Goal: Information Seeking & Learning: Learn about a topic

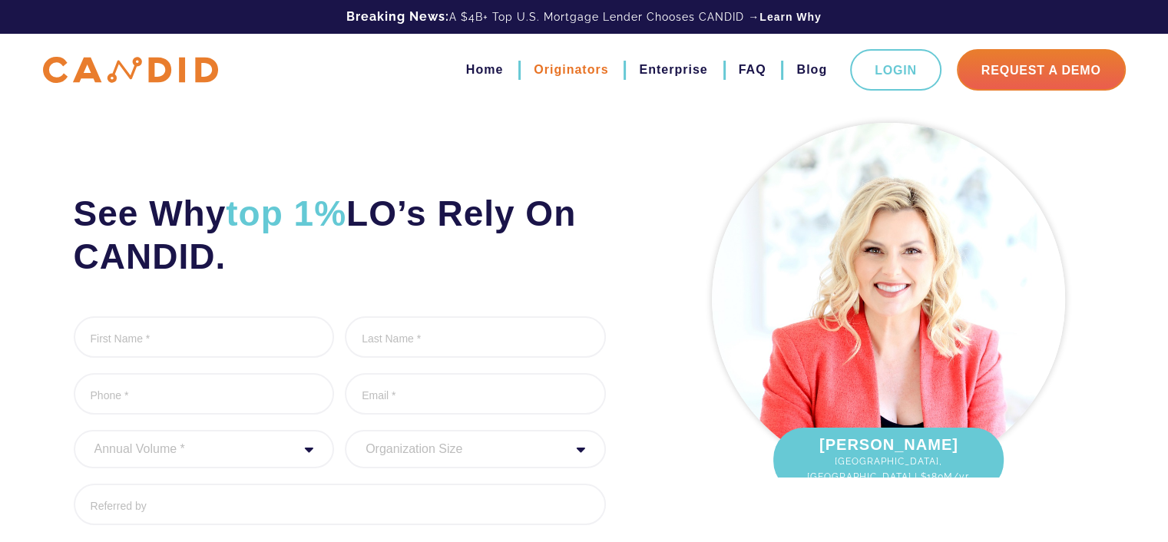
click at [562, 75] on link "Originators" at bounding box center [570, 70] width 74 height 26
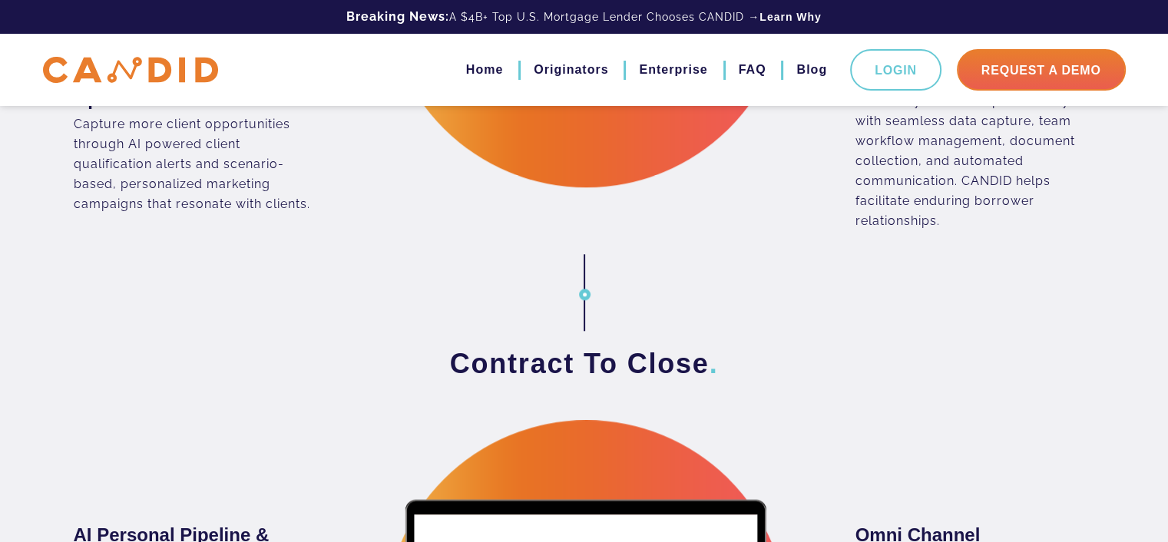
scroll to position [1075, 0]
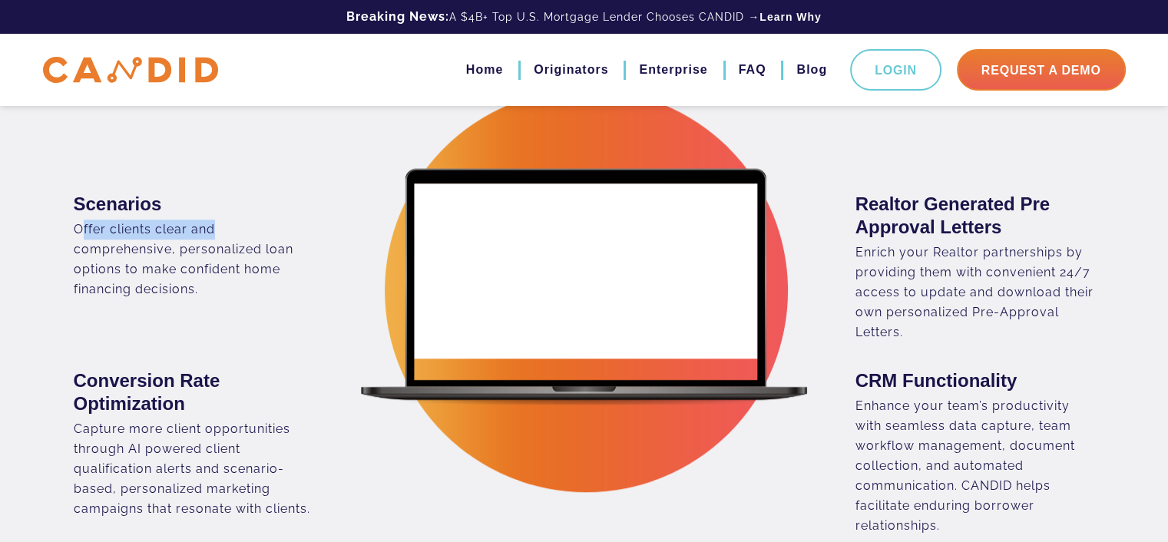
drag, startPoint x: 78, startPoint y: 230, endPoint x: 232, endPoint y: 240, distance: 153.9
click at [212, 232] on div "Offer clients clear and comprehensive, personalized loan options to make confid…" at bounding box center [193, 260] width 239 height 80
drag, startPoint x: 272, startPoint y: 247, endPoint x: 197, endPoint y: 251, distance: 74.6
click at [197, 251] on div "Offer clients clear and comprehensive, personalized loan options to make confid…" at bounding box center [193, 260] width 239 height 80
click at [177, 260] on div "Offer clients clear and comprehensive, personalized loan options to make confid…" at bounding box center [193, 260] width 239 height 80
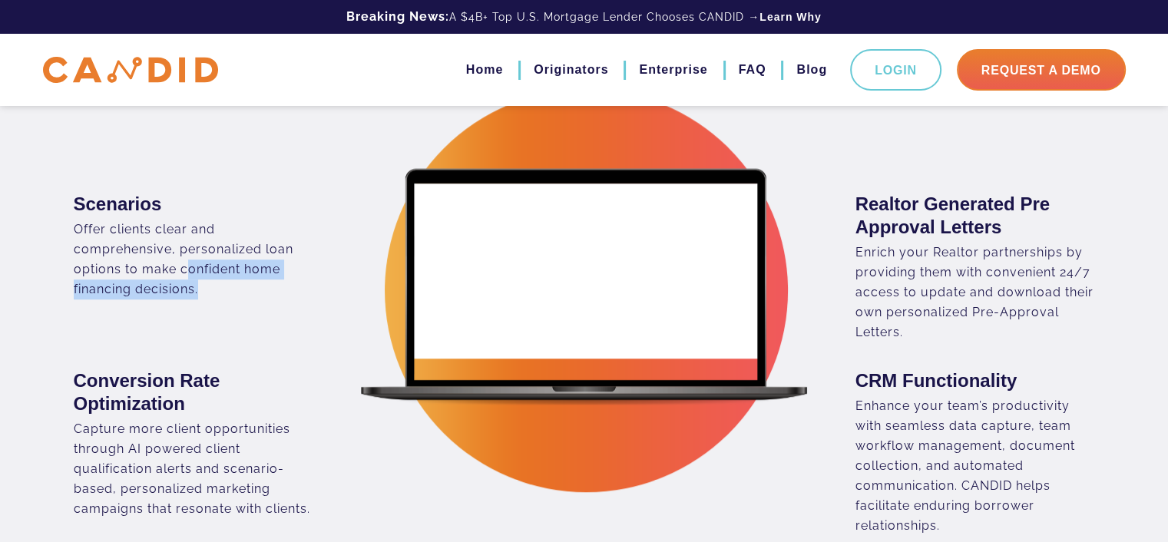
drag, startPoint x: 183, startPoint y: 260, endPoint x: 224, endPoint y: 310, distance: 64.4
click at [223, 306] on div "Scenarios Offer clients clear and comprehensive, personalized loan options to m…" at bounding box center [323, 254] width 522 height 177
click at [225, 291] on div "Offer clients clear and comprehensive, personalized loan options to make confid…" at bounding box center [193, 260] width 239 height 80
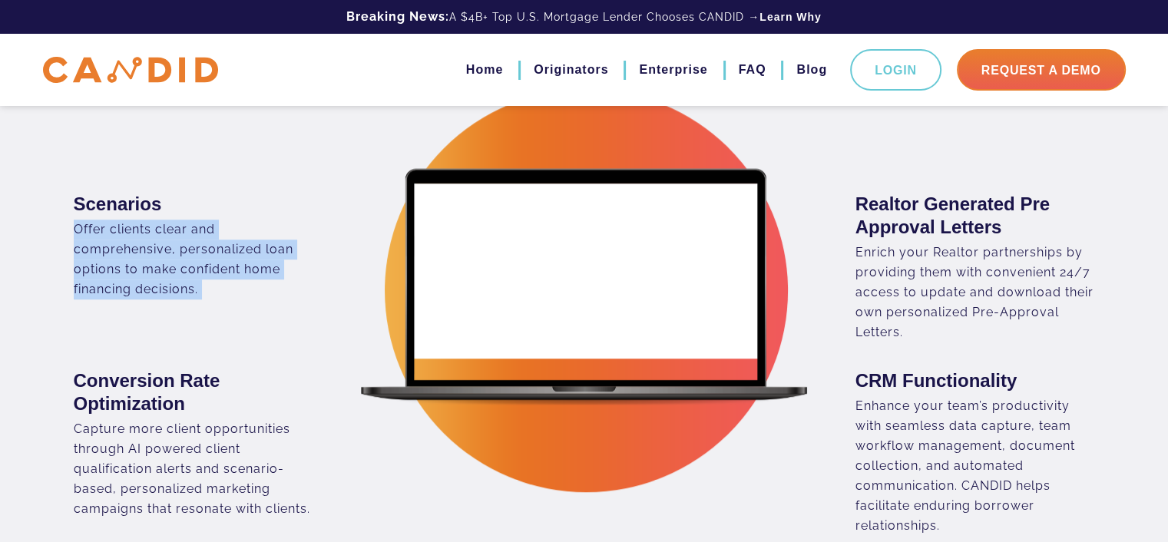
drag, startPoint x: 225, startPoint y: 291, endPoint x: 95, endPoint y: 222, distance: 147.0
click at [95, 222] on div "Offer clients clear and comprehensive, personalized loan options to make confid…" at bounding box center [193, 260] width 239 height 80
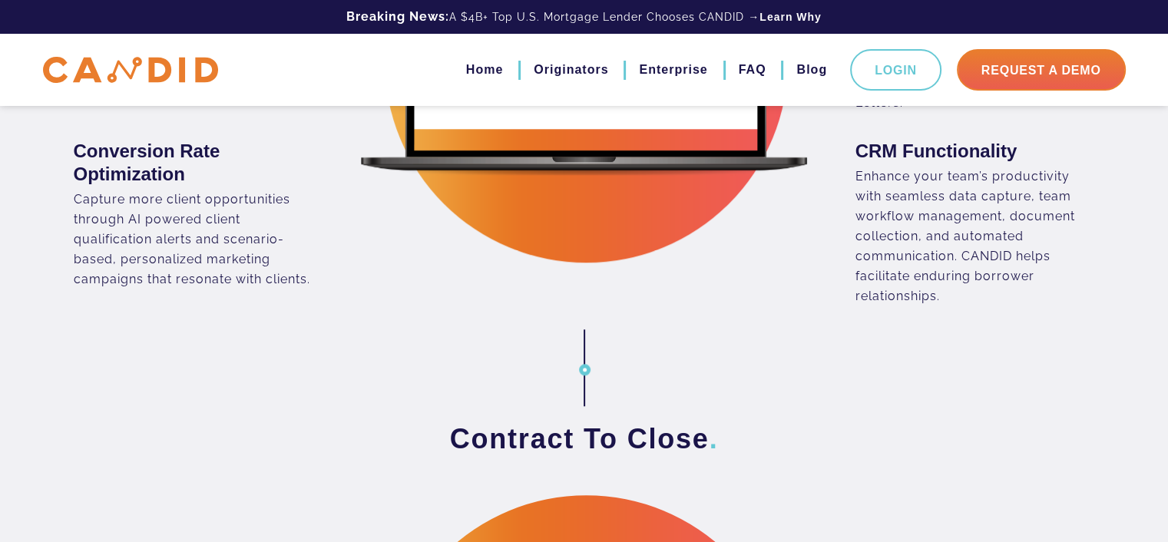
scroll to position [1305, 0]
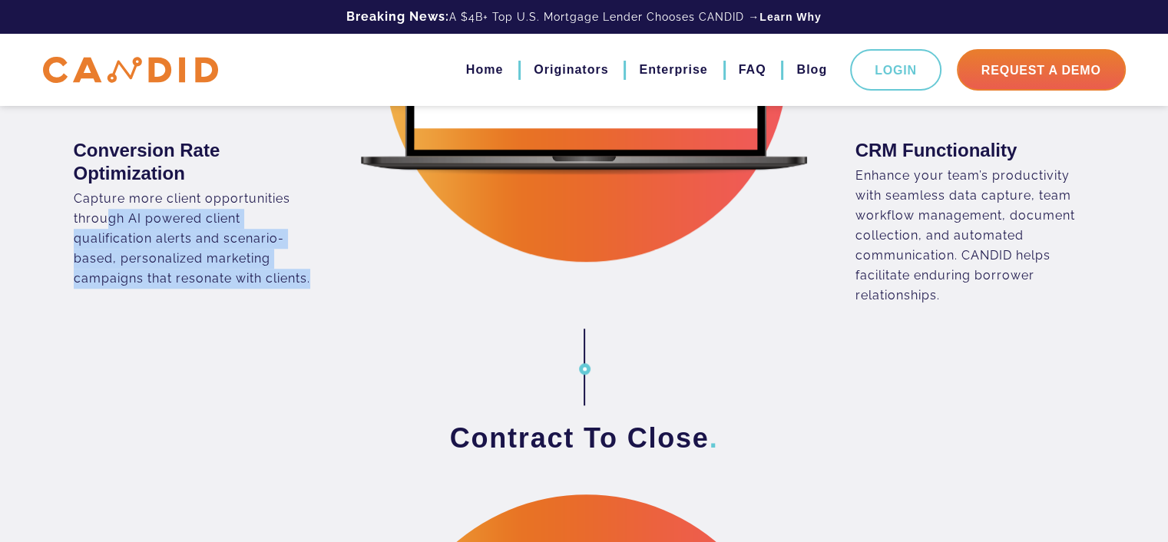
drag, startPoint x: 108, startPoint y: 219, endPoint x: 356, endPoint y: 284, distance: 256.4
click at [352, 285] on div "Conversion Rate Optimization Capture more client opportunities through AI power…" at bounding box center [323, 214] width 499 height 150
click at [356, 284] on div "Conversion Rate Optimization Capture more client opportunities through AI power…" at bounding box center [323, 214] width 499 height 150
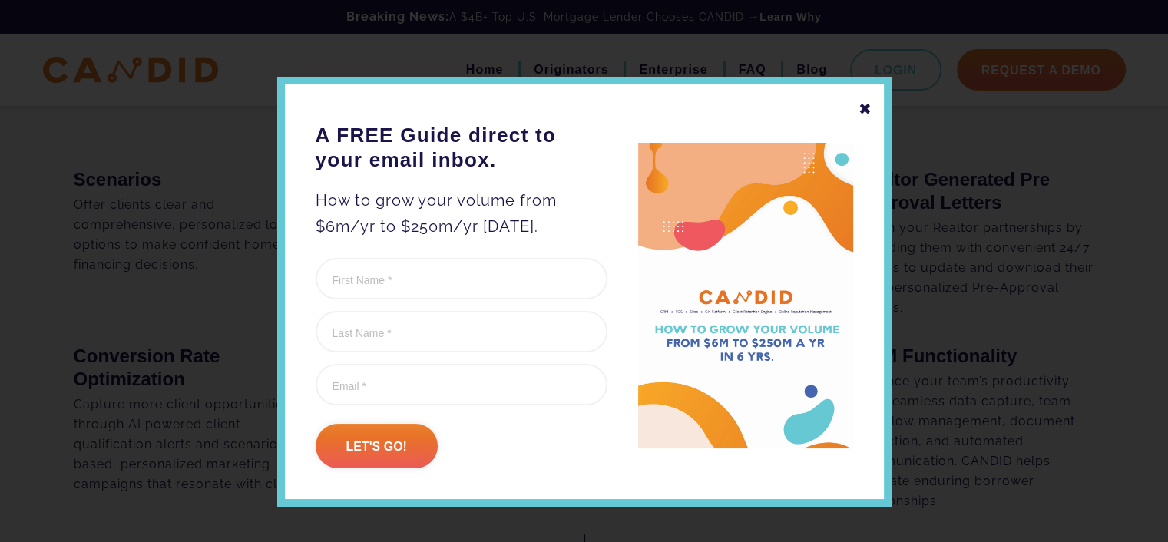
scroll to position [1075, 0]
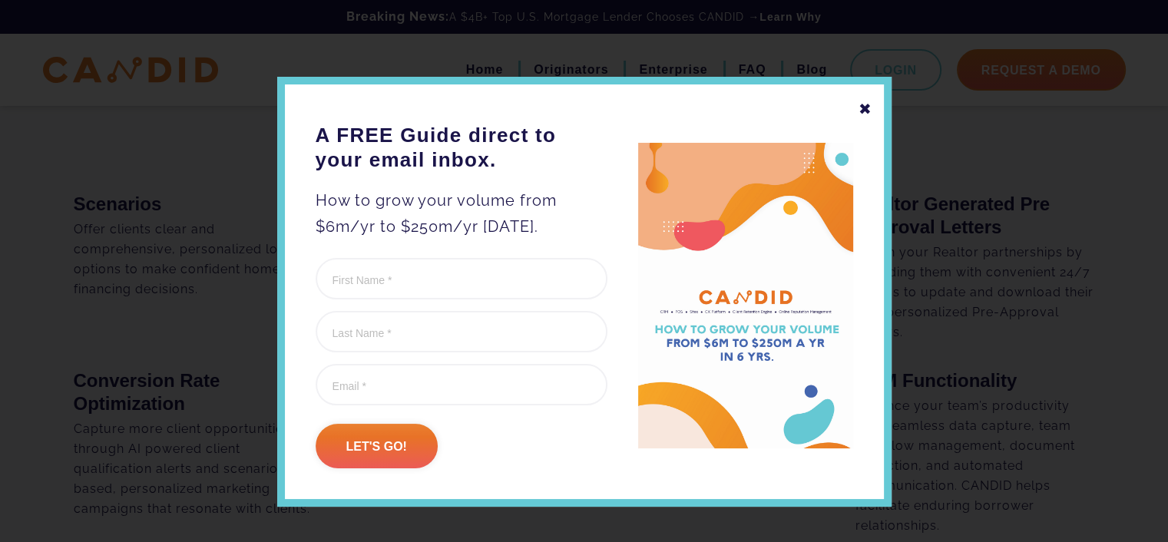
click at [859, 107] on div "✖" at bounding box center [865, 109] width 14 height 26
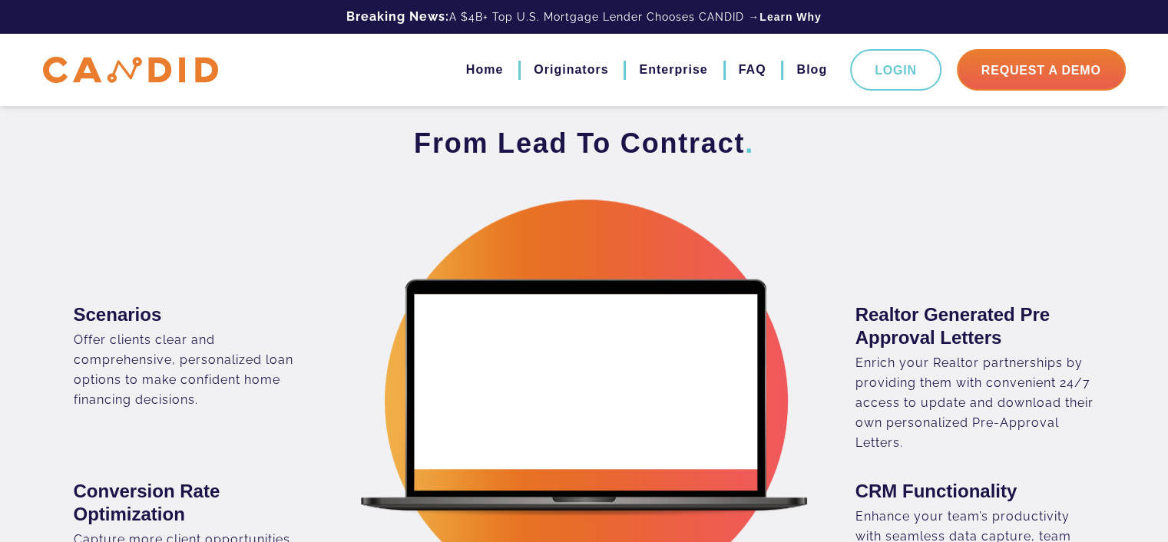
scroll to position [1041, 0]
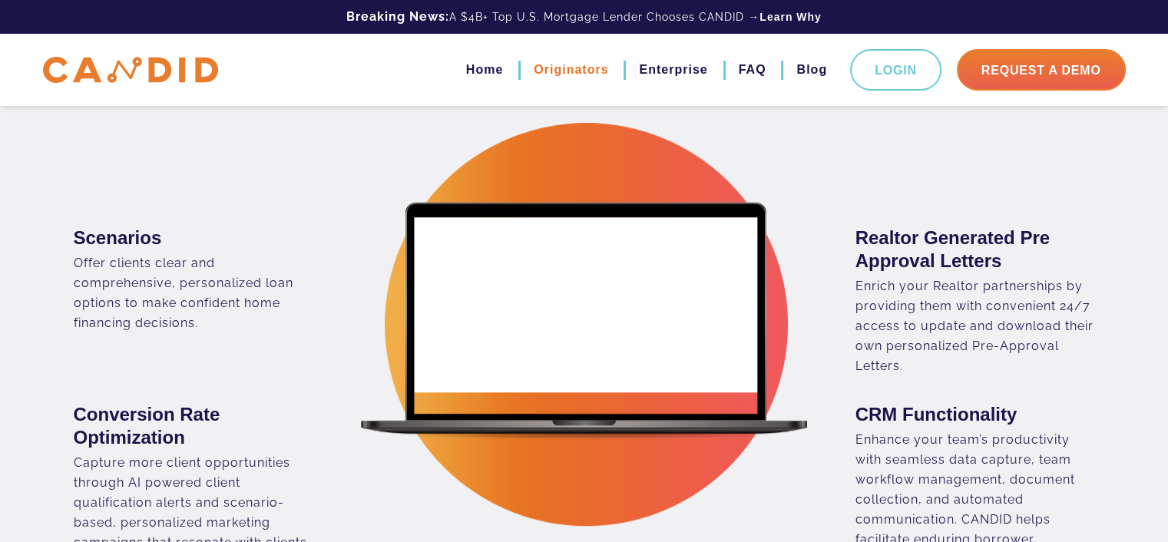
click at [573, 70] on link "Originators" at bounding box center [570, 70] width 74 height 26
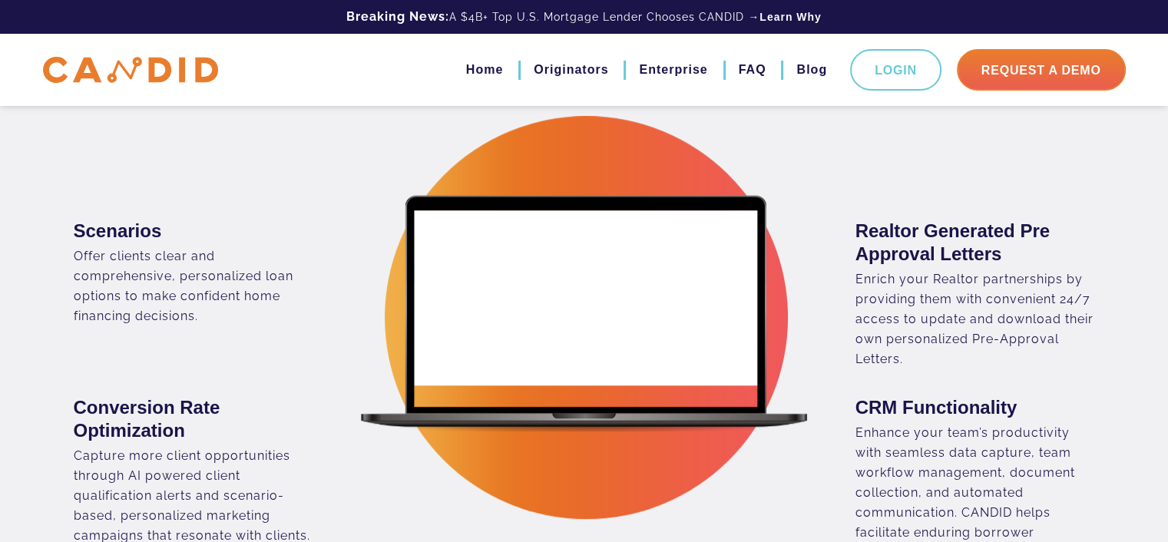
scroll to position [1075, 0]
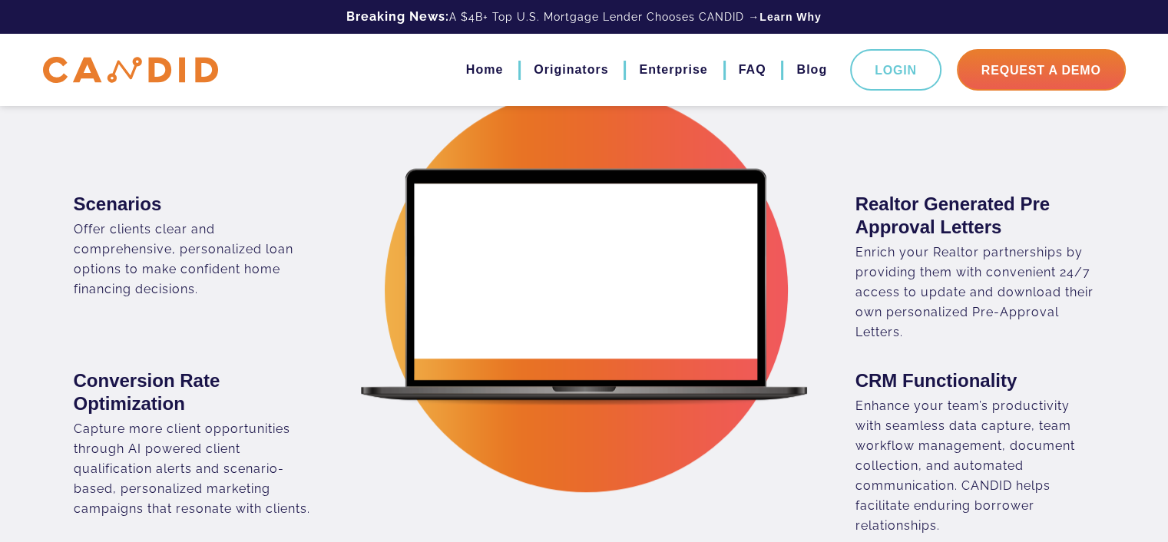
click at [576, 266] on div "Scenarios Offer clients clear and comprehensive, personalized loan options to m…" at bounding box center [323, 254] width 522 height 177
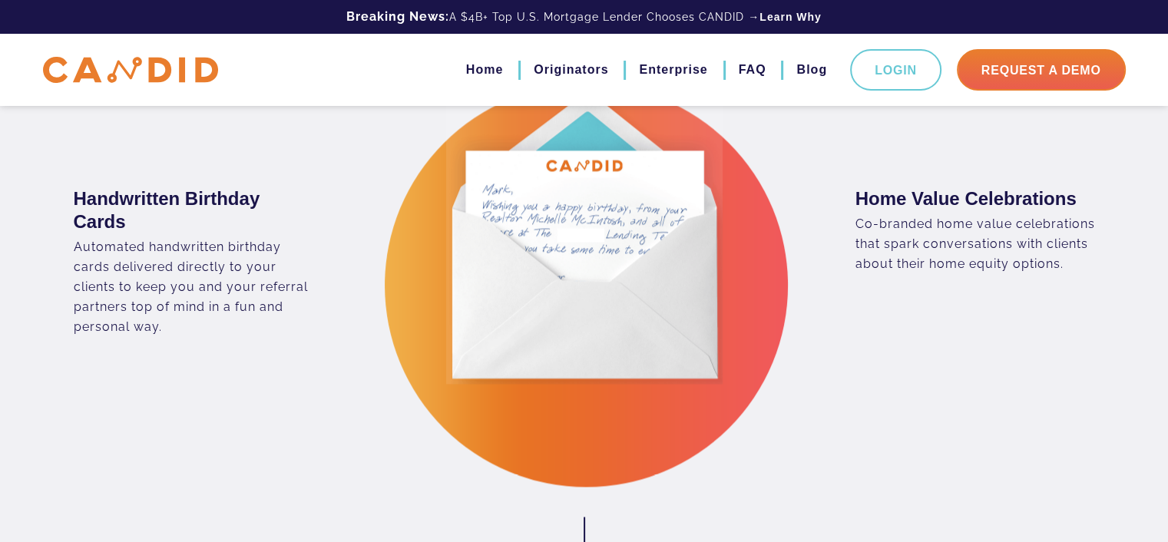
scroll to position [2380, 0]
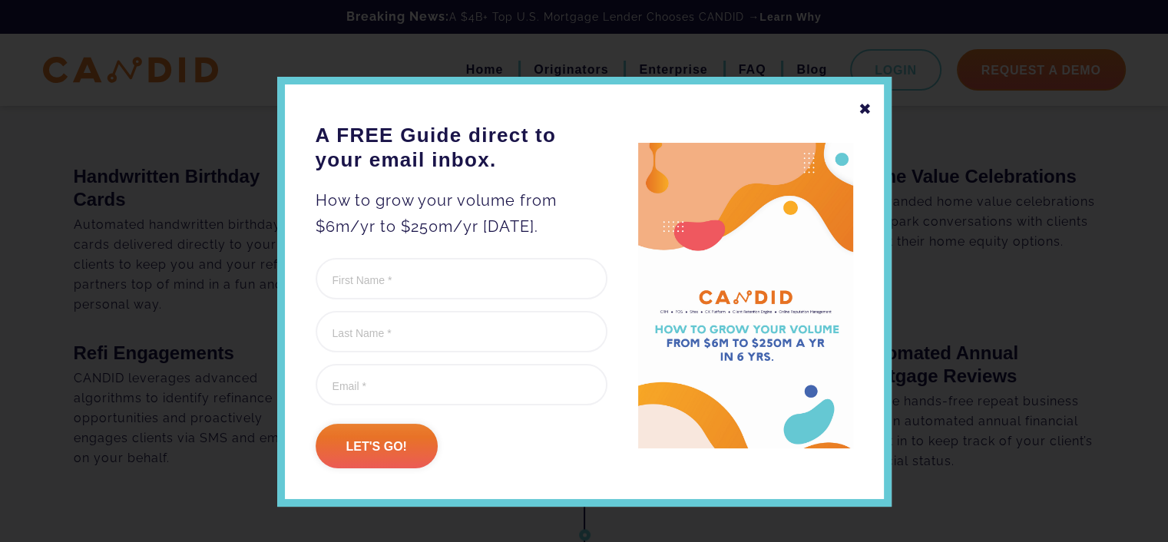
click at [858, 106] on div "✖" at bounding box center [865, 109] width 14 height 26
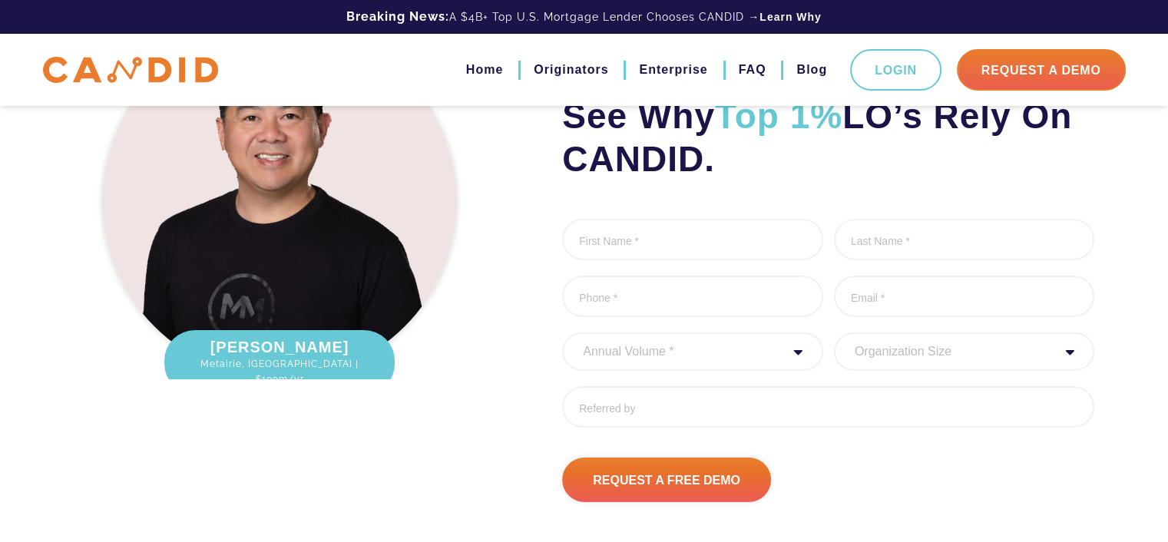
scroll to position [4921, 0]
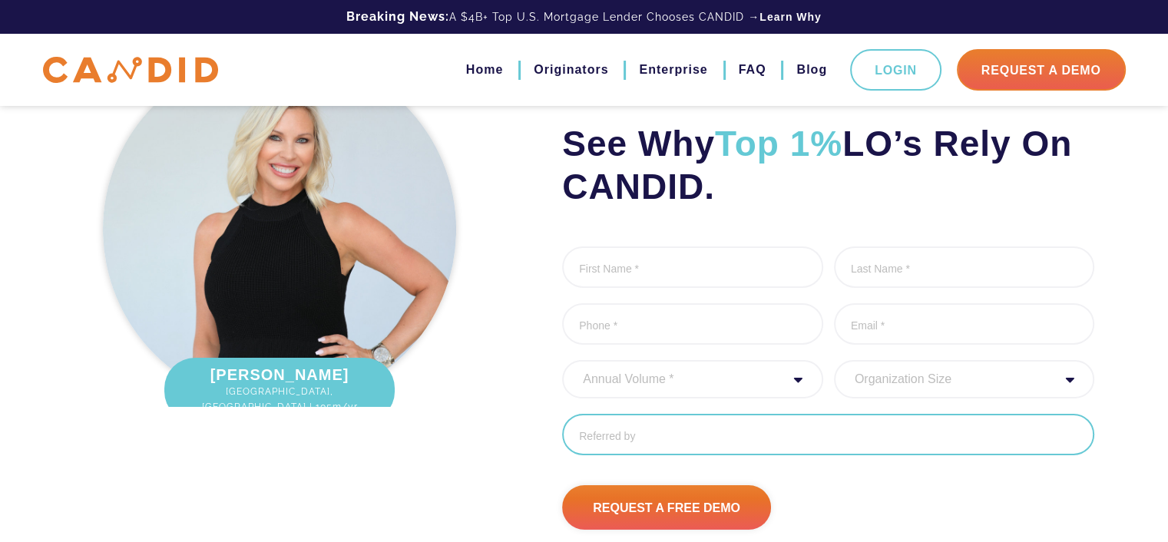
click at [834, 455] on input "Referred By" at bounding box center [828, 434] width 532 height 41
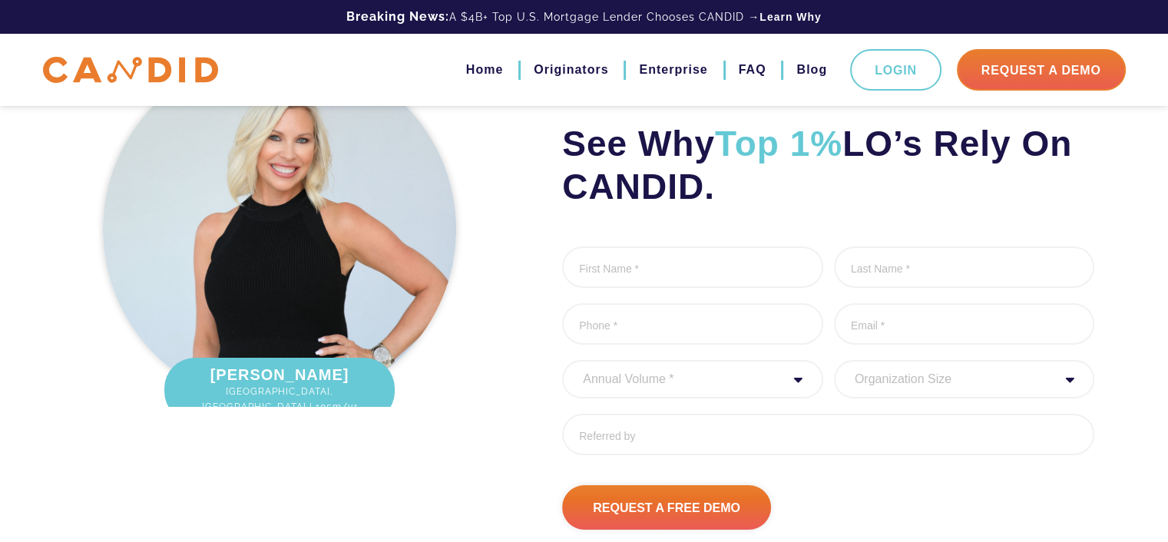
click at [788, 398] on select "Annual Volume * 0 to 25M 25M to 50M 50M to 75M 75M to 100M 100M to 150M 150M to…" at bounding box center [692, 379] width 261 height 38
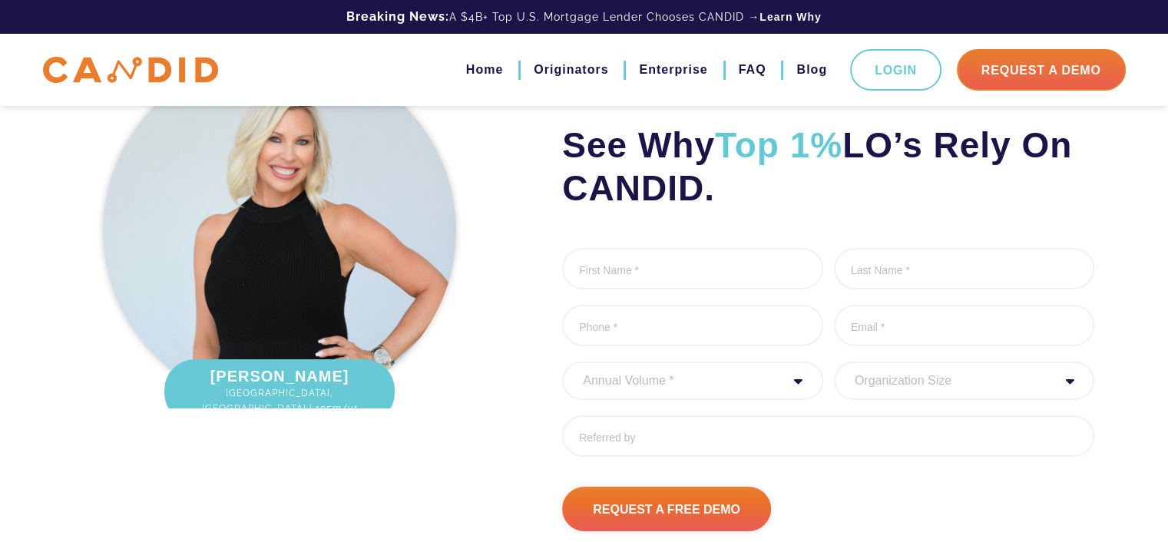
click at [788, 456] on ul "First Name * 0 of 1000 max characters Last Name * 0 of 1000 max characters Phon…" at bounding box center [828, 358] width 532 height 220
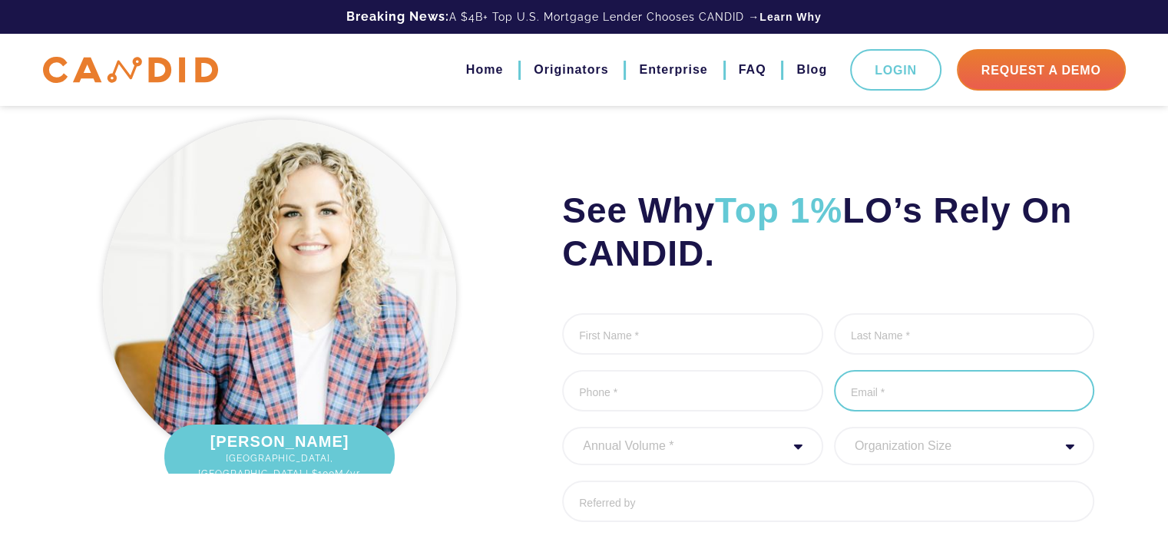
scroll to position [4943, 0]
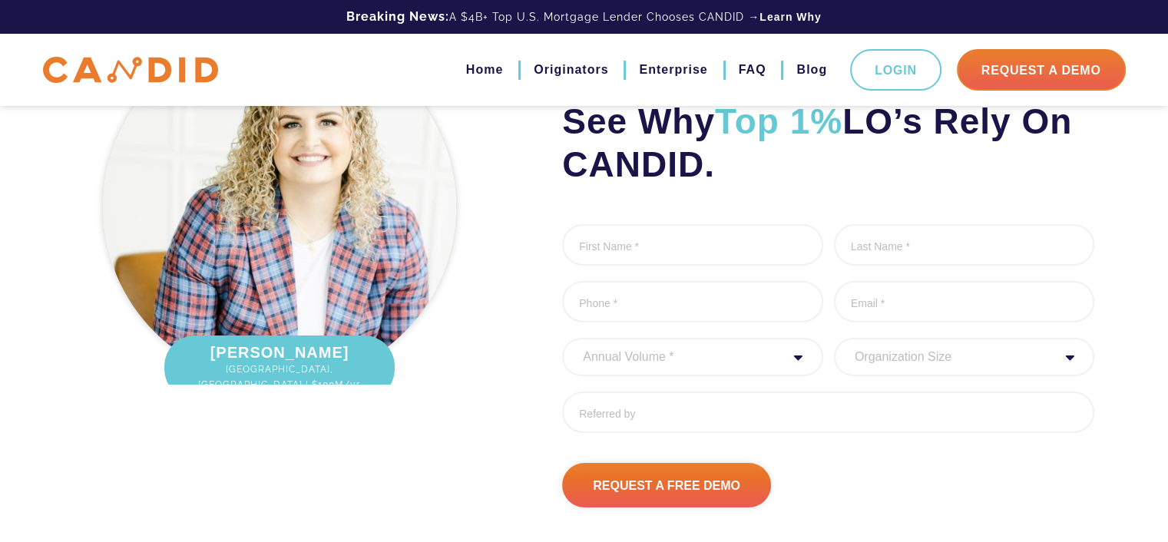
drag, startPoint x: 791, startPoint y: 234, endPoint x: 548, endPoint y: 195, distance: 245.7
click at [548, 195] on div "See Why Top 1% LO’s Rely On CANDID. First Name * 0 of 1000 max characters Last …" at bounding box center [801, 265] width 609 height 484
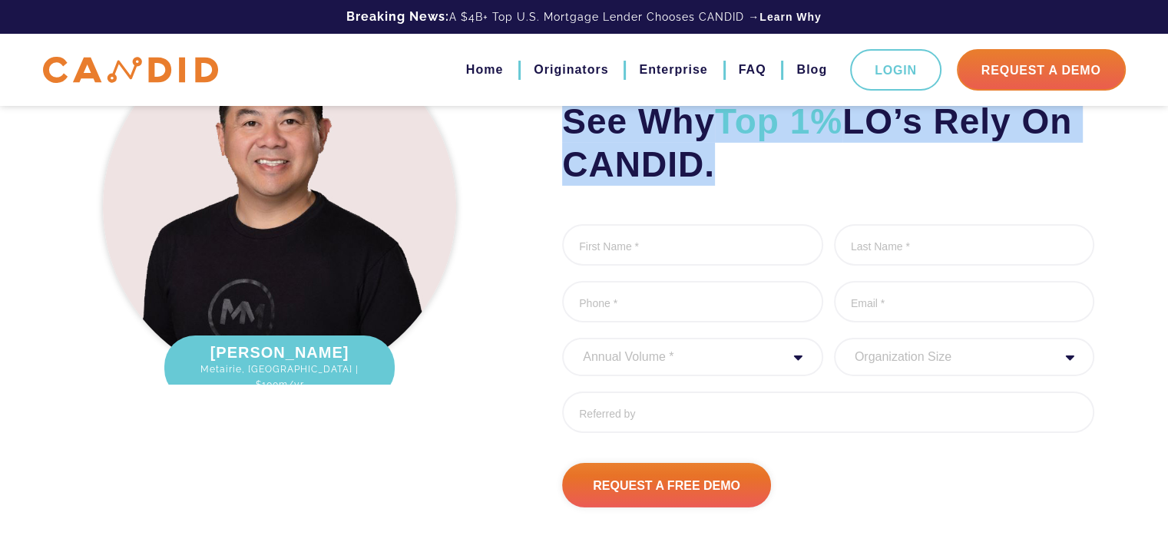
drag, startPoint x: 548, startPoint y: 195, endPoint x: 738, endPoint y: 239, distance: 195.3
click at [738, 239] on div "See Why Top 1% LO’s Rely On CANDID. First Name * 0 of 1000 max characters Last …" at bounding box center [801, 265] width 609 height 484
click at [738, 186] on h2 "See Why Top 1% LO’s Rely On CANDID." at bounding box center [828, 143] width 532 height 86
drag, startPoint x: 732, startPoint y: 247, endPoint x: 556, endPoint y: 194, distance: 183.6
click at [556, 194] on div "See Why Top 1% LO’s Rely On CANDID. First Name * 0 of 1000 max characters Last …" at bounding box center [801, 265] width 609 height 484
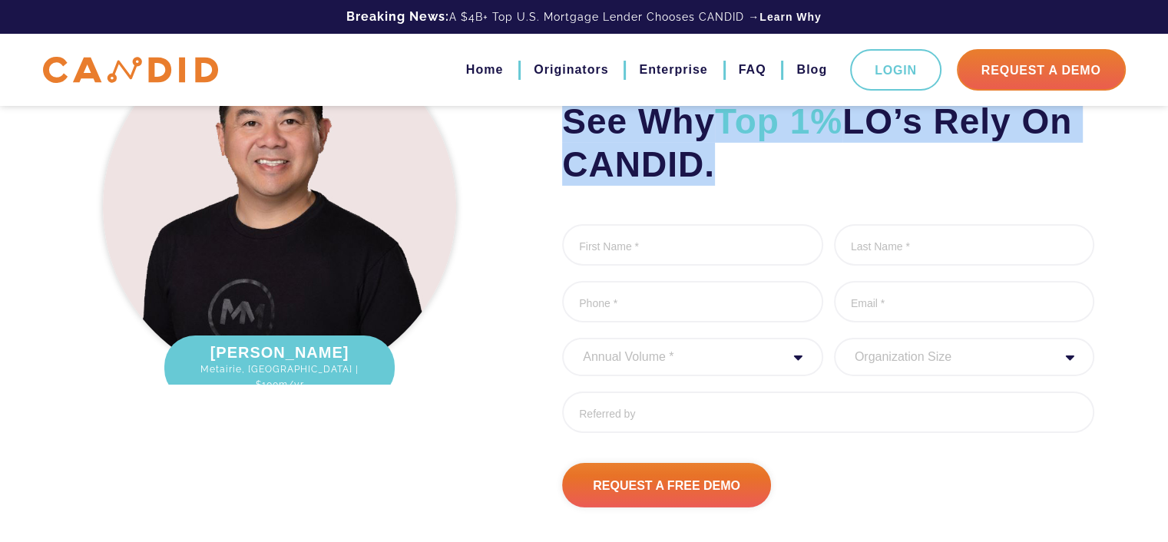
click at [556, 194] on div "See Why Top 1% LO’s Rely On CANDID. First Name * 0 of 1000 max characters Last …" at bounding box center [801, 265] width 609 height 484
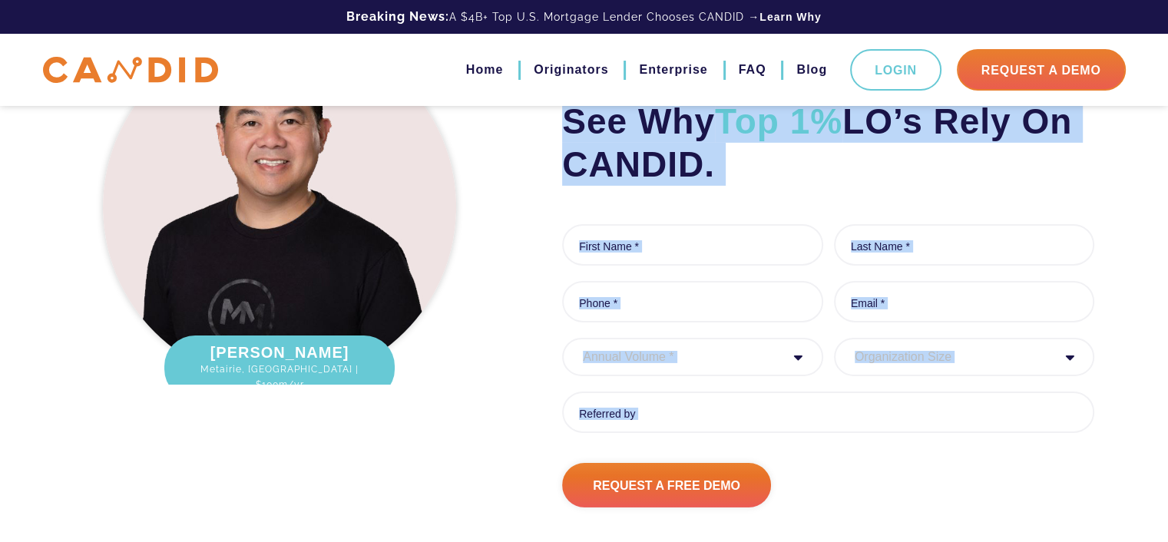
drag, startPoint x: 556, startPoint y: 194, endPoint x: 1145, endPoint y: 526, distance: 675.7
click at [1145, 526] on div "See Why Top 1% LO’s Rely On CANDID. First Name * 0 of 1000 max characters Last …" at bounding box center [584, 265] width 1168 height 638
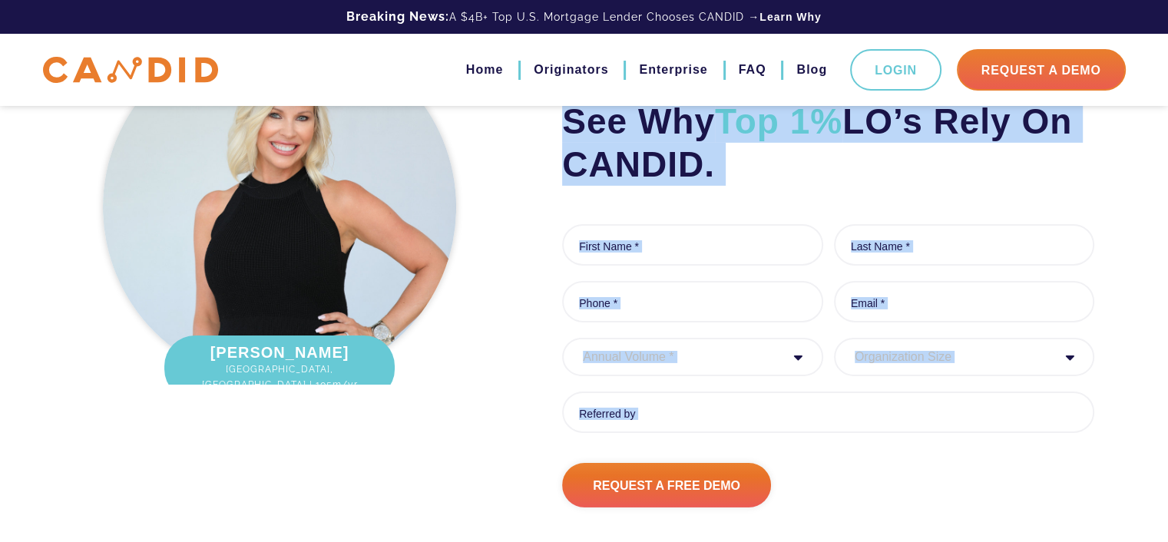
click at [1139, 465] on div "See Why Top 1% LO’s Rely On CANDID. First Name * 0 of 1000 max characters Last …" at bounding box center [584, 265] width 1168 height 638
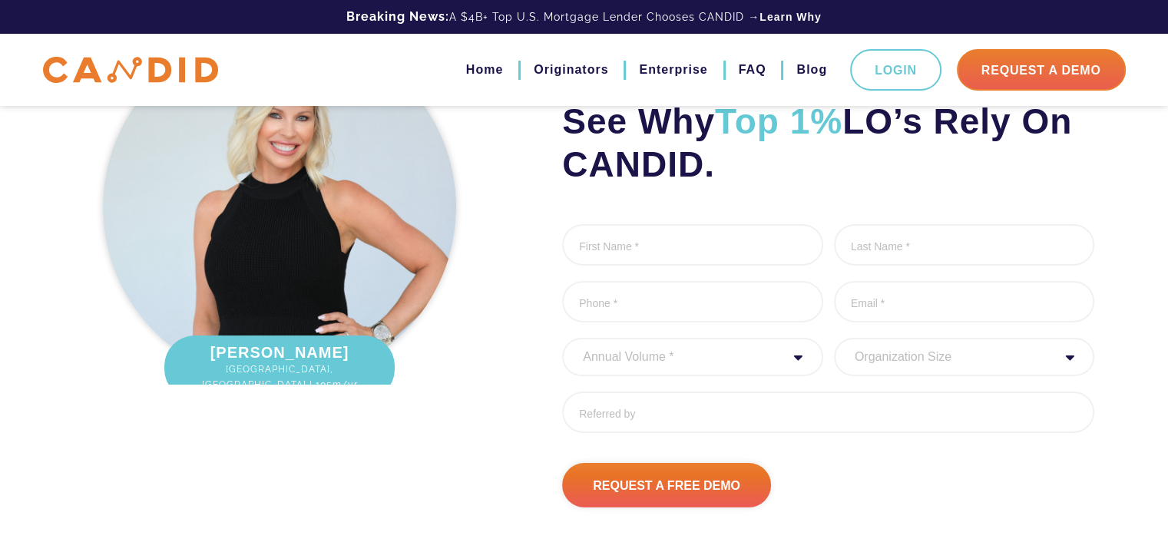
drag, startPoint x: 1137, startPoint y: 479, endPoint x: 299, endPoint y: 94, distance: 922.2
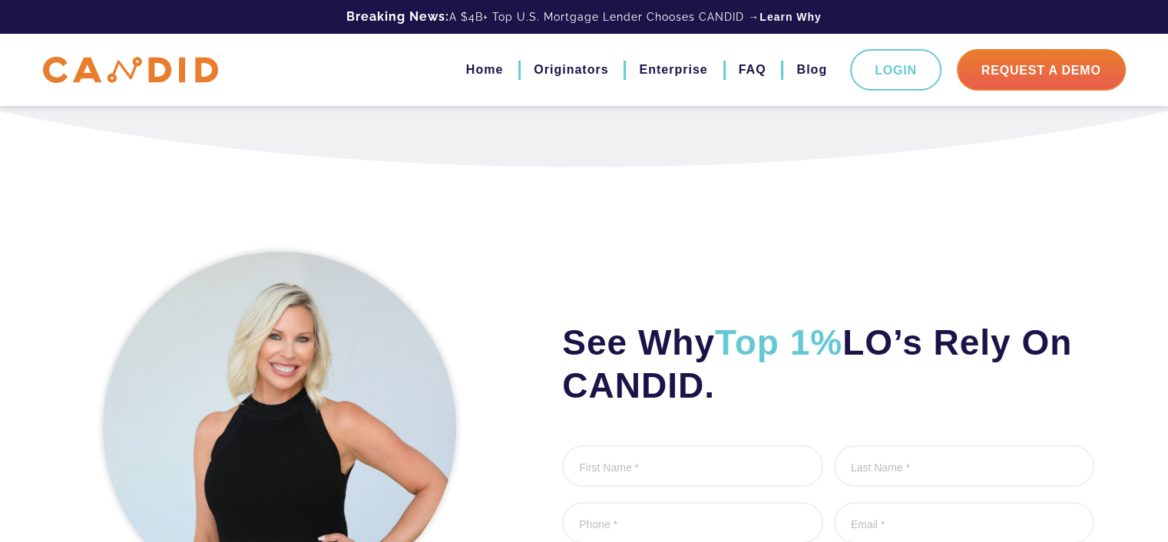
scroll to position [4713, 0]
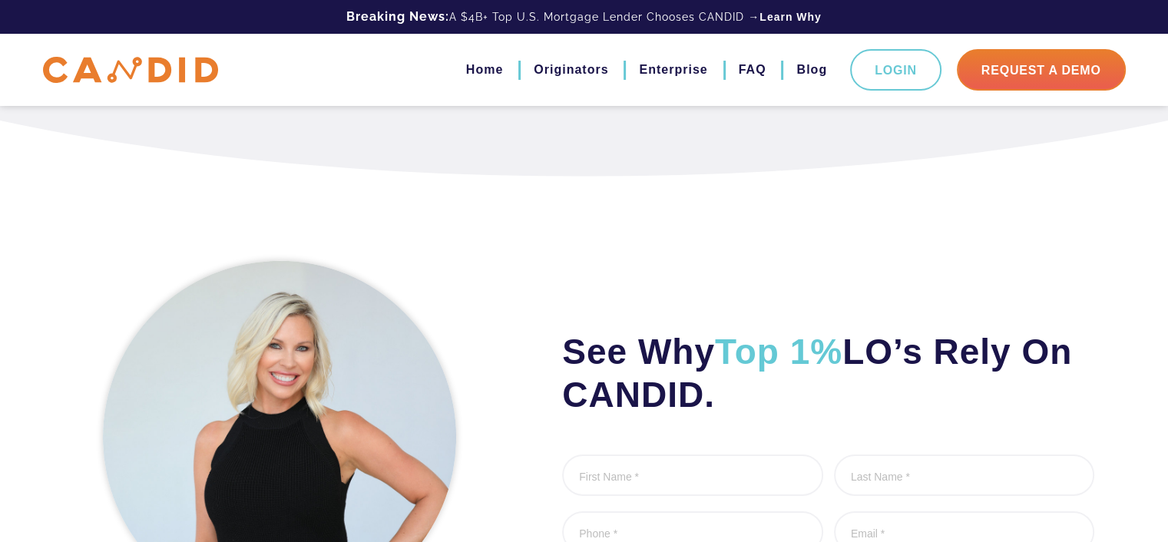
click at [669, 90] on button "10" at bounding box center [671, 84] width 12 height 12
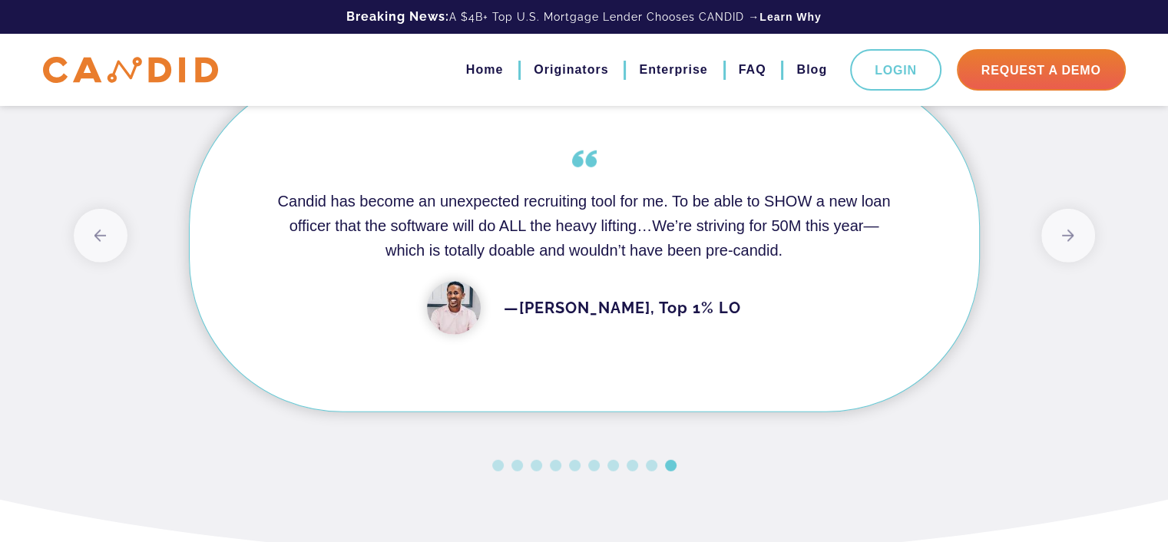
scroll to position [4329, 0]
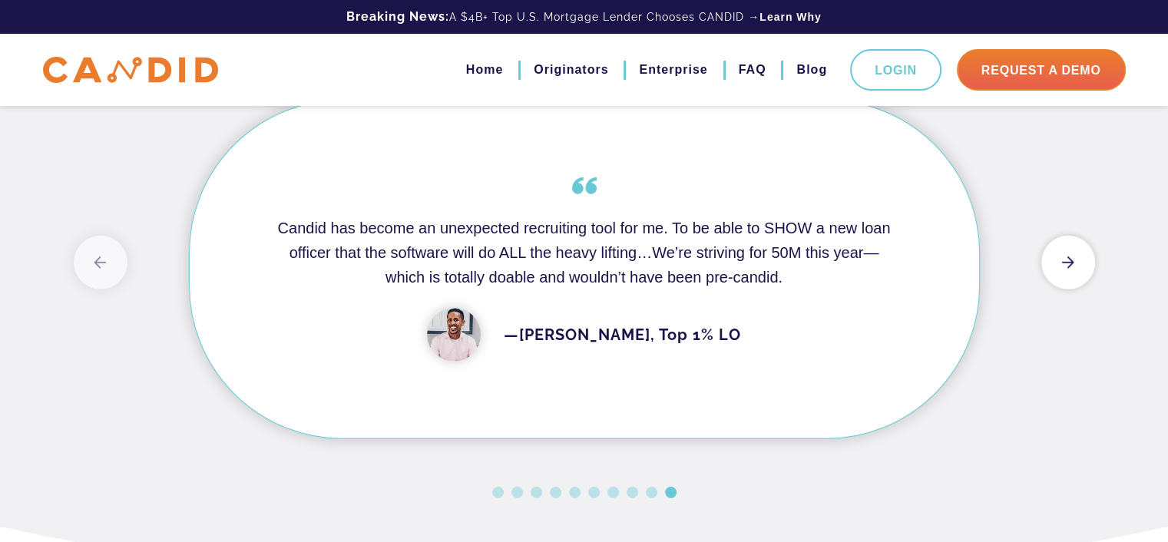
click at [1066, 289] on button "Next" at bounding box center [1068, 263] width 54 height 54
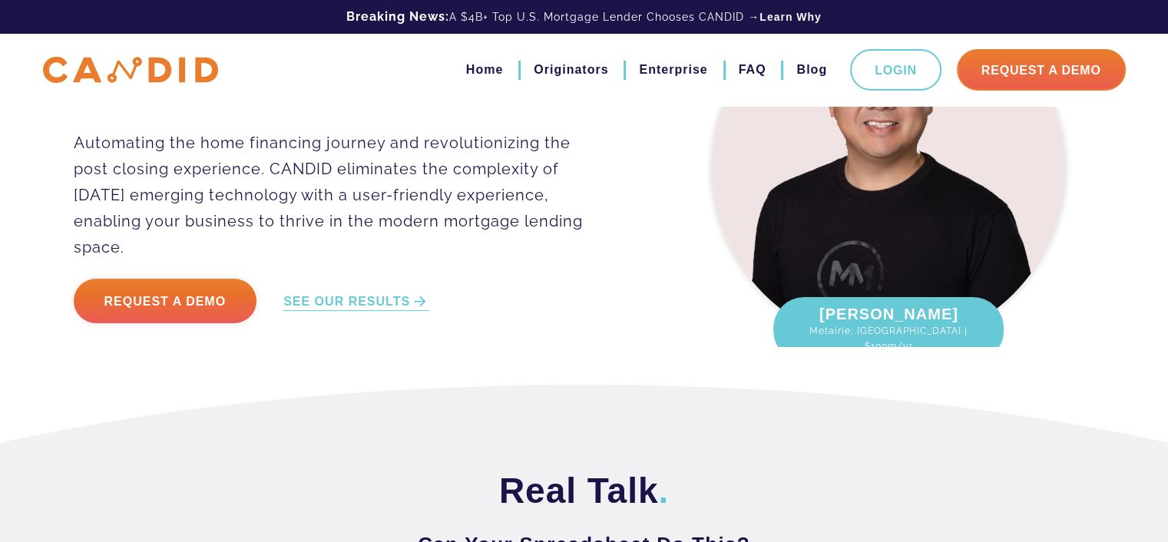
scroll to position [0, 0]
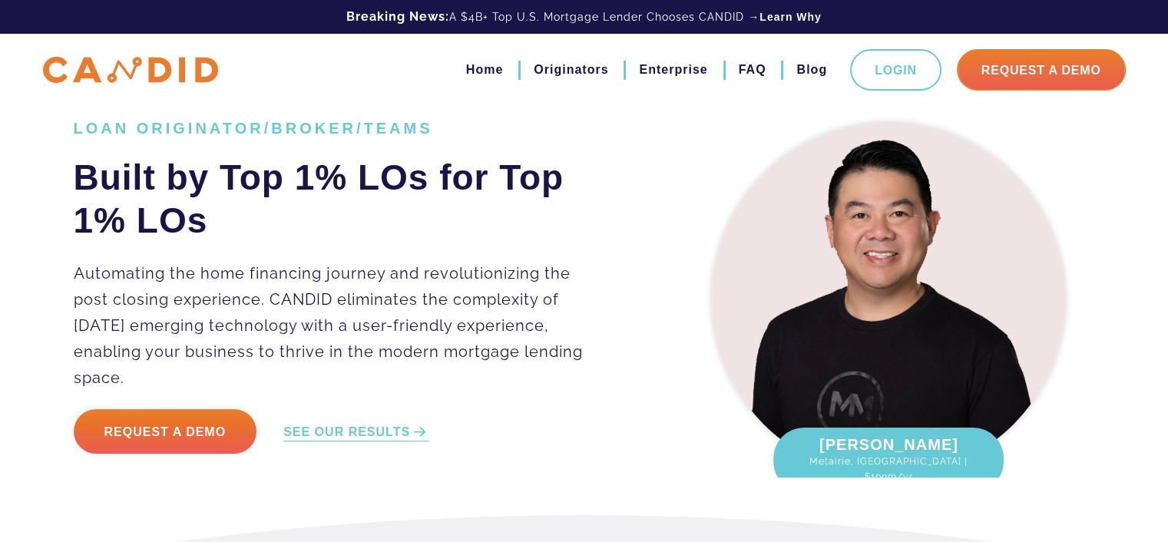
drag, startPoint x: 841, startPoint y: 17, endPoint x: 38, endPoint y: 37, distance: 802.4
click at [38, 37] on header "Breaking News: A $4B+ Top U.S. Mortgage Lender Chooses CANDID → Learn Why Home …" at bounding box center [584, 53] width 1168 height 106
